Goal: Information Seeking & Learning: Learn about a topic

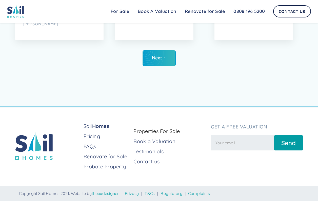
scroll to position [2191, 0]
click at [163, 53] on link "Next" at bounding box center [159, 59] width 33 height 16
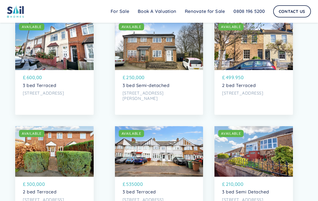
scroll to position [1336, 0]
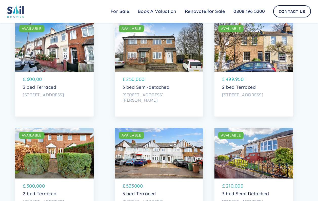
click at [248, 52] on div "SOLD AVAILABLE" at bounding box center [254, 46] width 79 height 51
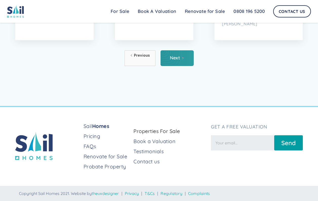
scroll to position [2191, 0]
click at [183, 62] on link "Next" at bounding box center [177, 59] width 33 height 16
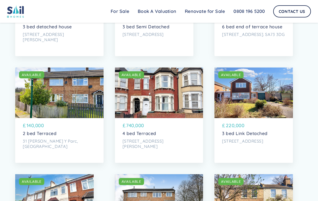
scroll to position [1186, 0]
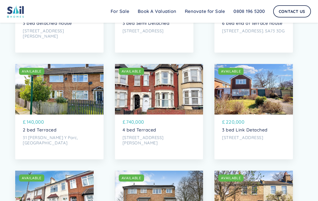
click at [160, 97] on div "SOLD AVAILABLE" at bounding box center [159, 89] width 88 height 51
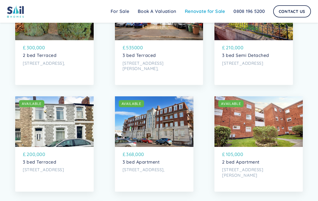
scroll to position [1470, 0]
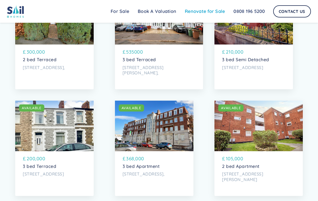
click at [203, 11] on link "Renovate for Sale" at bounding box center [205, 11] width 49 height 10
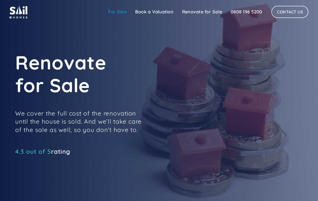
click at [121, 13] on link "For Sale" at bounding box center [117, 12] width 27 height 10
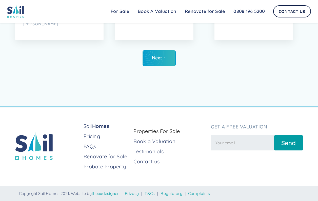
scroll to position [2191, 0]
click at [168, 61] on link "Next" at bounding box center [159, 59] width 33 height 16
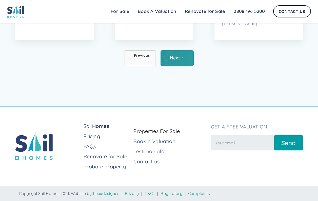
scroll to position [2191, 0]
click at [175, 59] on div "Next" at bounding box center [175, 58] width 10 height 5
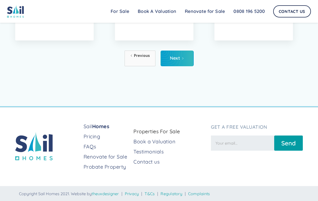
click at [175, 59] on div "Next" at bounding box center [175, 58] width 10 height 5
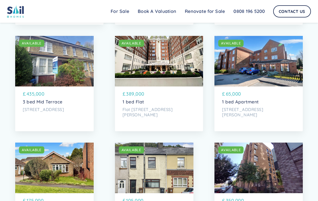
scroll to position [898, 0]
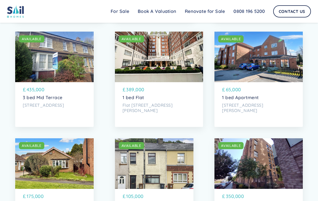
click at [170, 69] on div "SOLD AVAILABLE" at bounding box center [159, 57] width 88 height 51
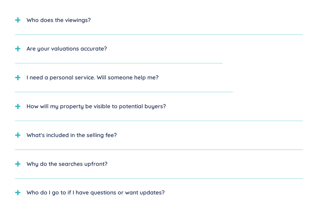
scroll to position [50, 0]
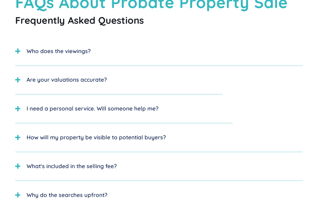
click at [48, 84] on div "Are your valuations accurate?" at bounding box center [118, 80] width 207 height 18
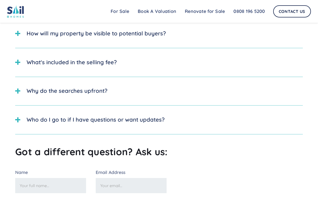
scroll to position [167, 0]
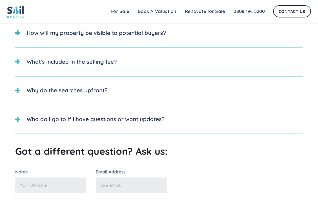
click at [49, 88] on div "Why do the searches upfront?" at bounding box center [67, 90] width 81 height 8
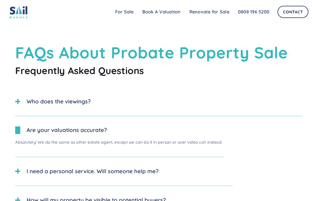
scroll to position [0, 0]
